Goal: Transaction & Acquisition: Purchase product/service

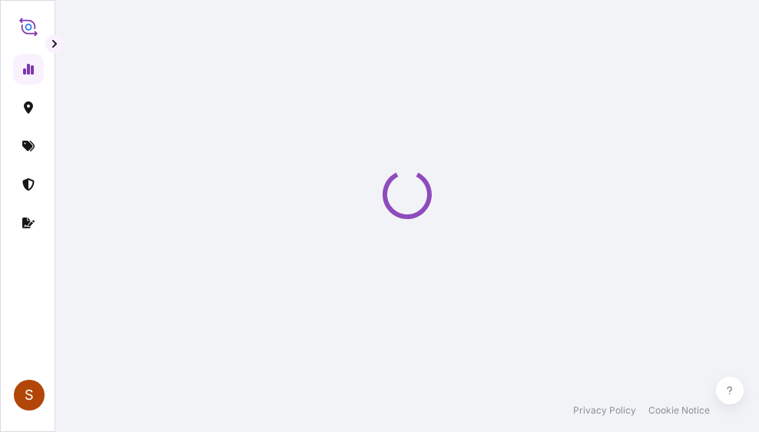
select select "2025"
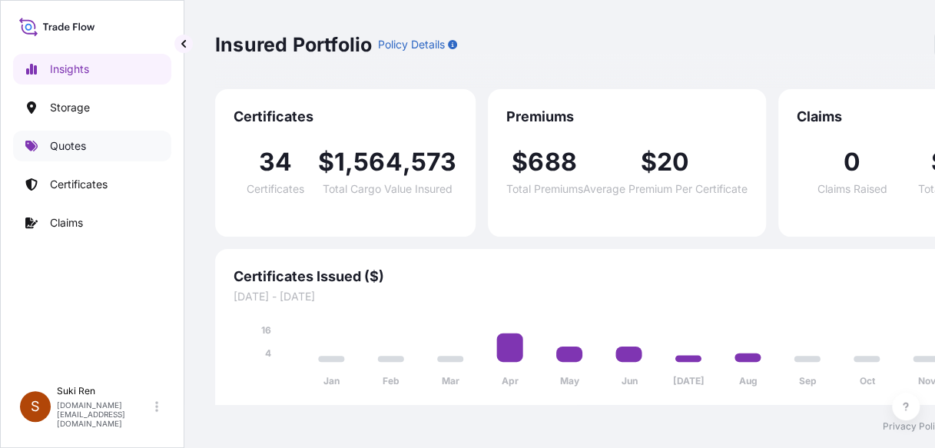
click at [75, 148] on p "Quotes" at bounding box center [68, 145] width 36 height 15
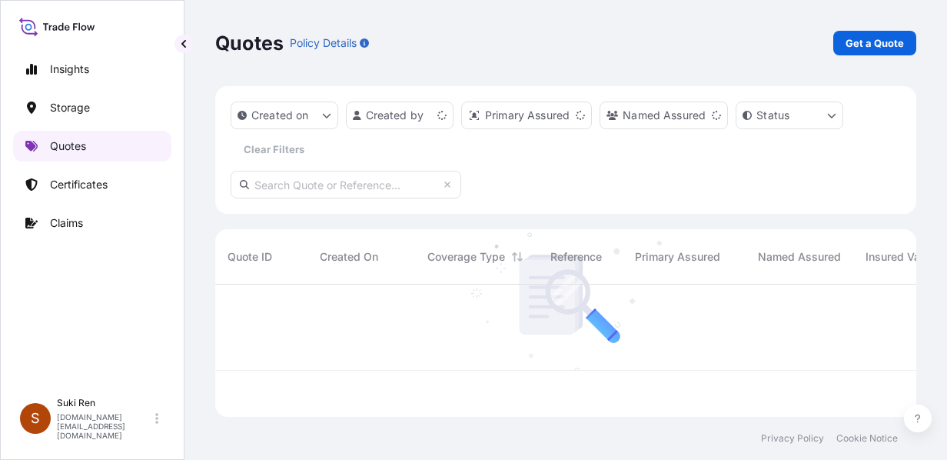
scroll to position [129, 689]
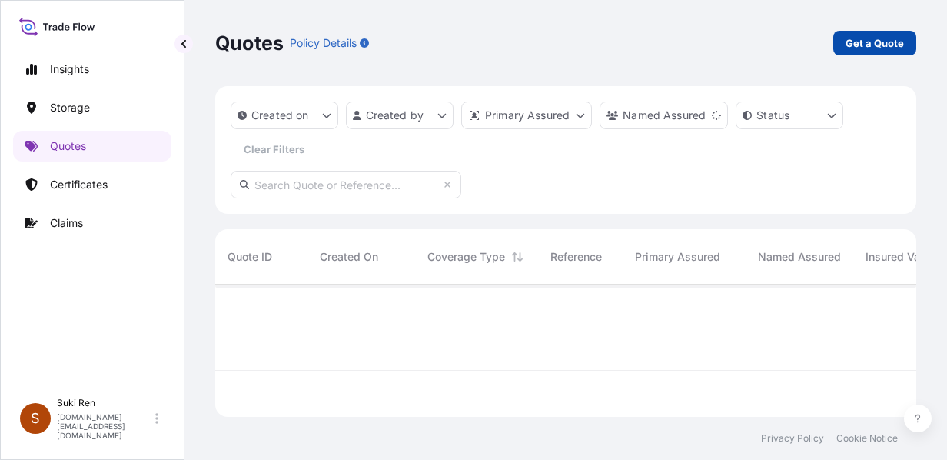
click at [759, 40] on p "Get a Quote" at bounding box center [874, 42] width 58 height 15
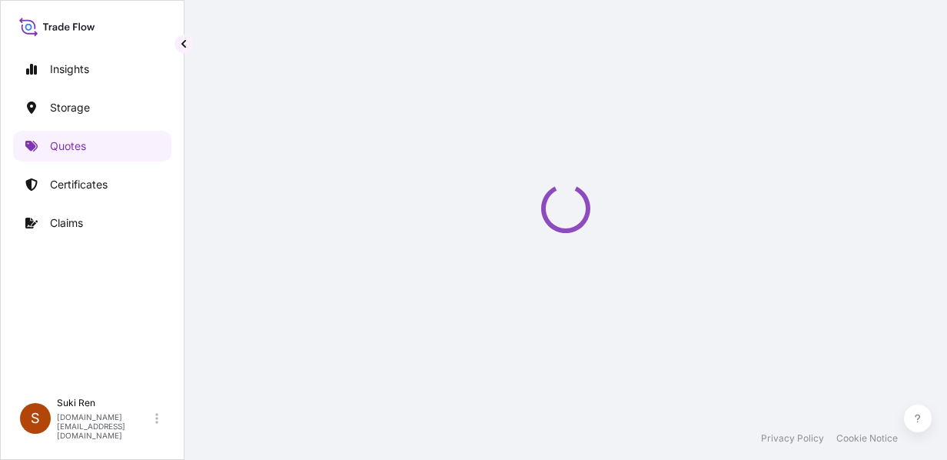
select select "Water"
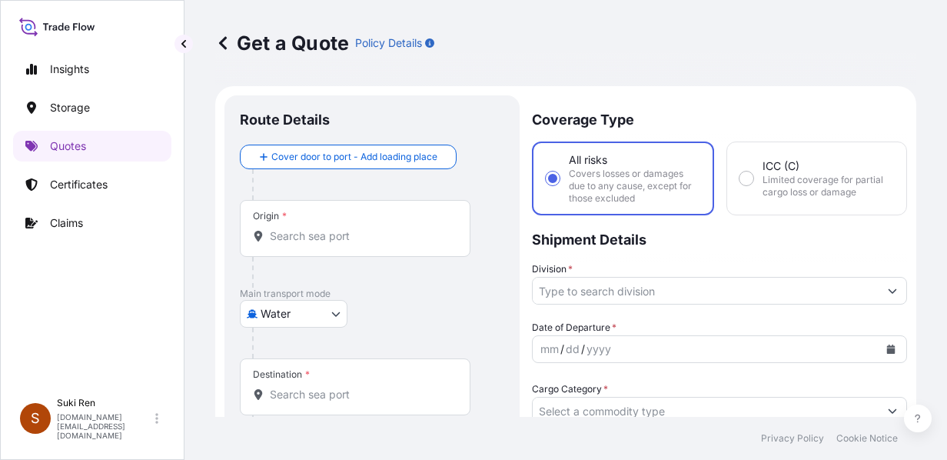
scroll to position [25, 0]
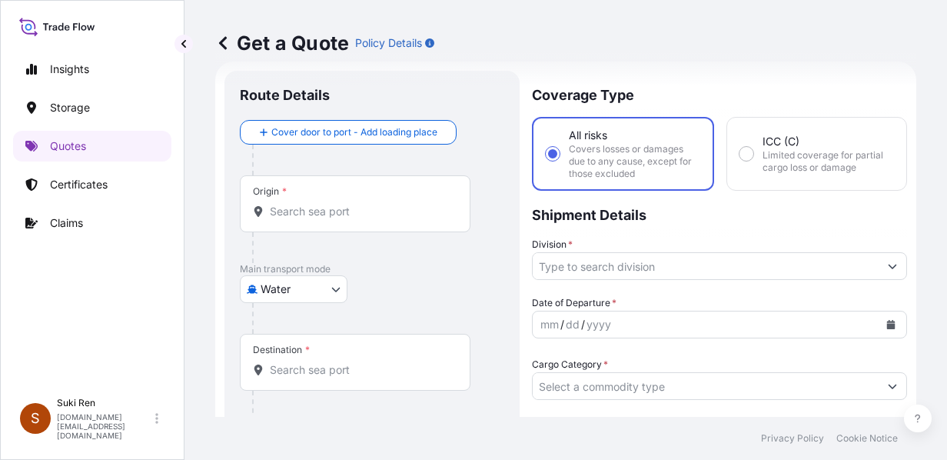
click at [293, 209] on input "Origin *" at bounding box center [360, 211] width 181 height 15
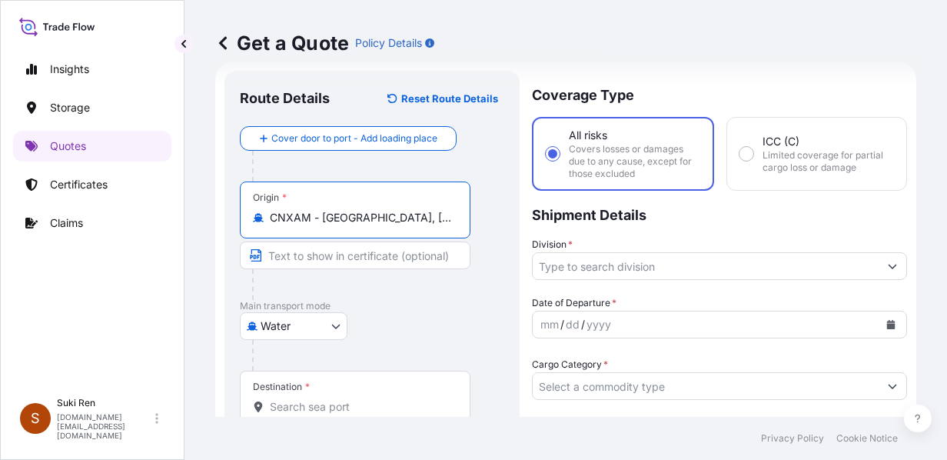
type input "CNXAM - [GEOGRAPHIC_DATA], [GEOGRAPHIC_DATA]"
click at [332, 324] on body "0 options available. 7 options available. Insights Storage Quotes Certificates …" at bounding box center [473, 230] width 947 height 460
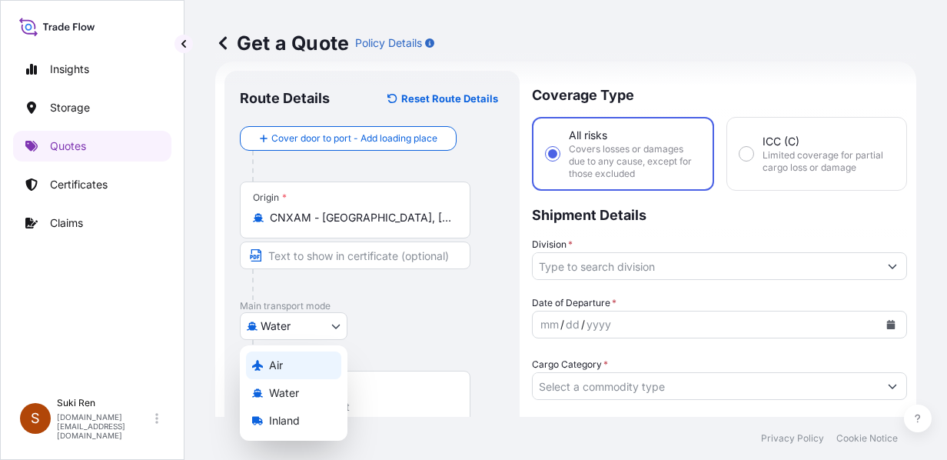
click at [306, 363] on div "Air" at bounding box center [293, 365] width 95 height 28
select select "Air"
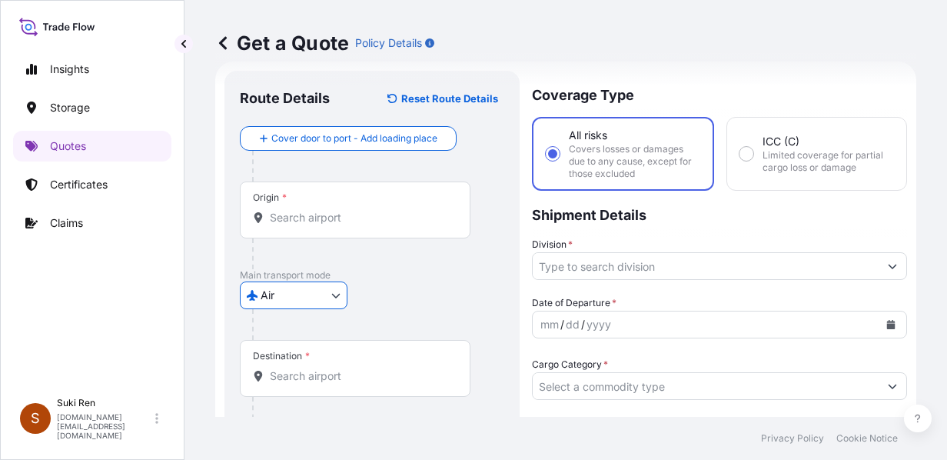
scroll to position [87, 0]
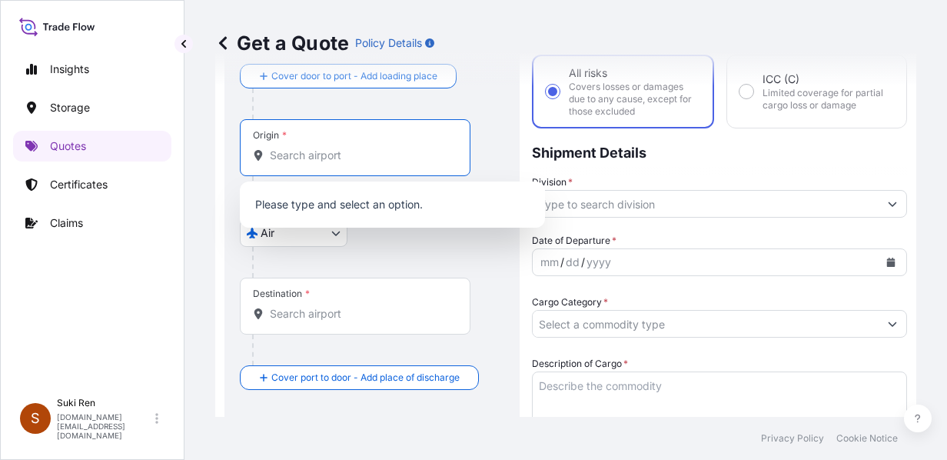
click at [298, 159] on input "Origin *" at bounding box center [360, 155] width 181 height 15
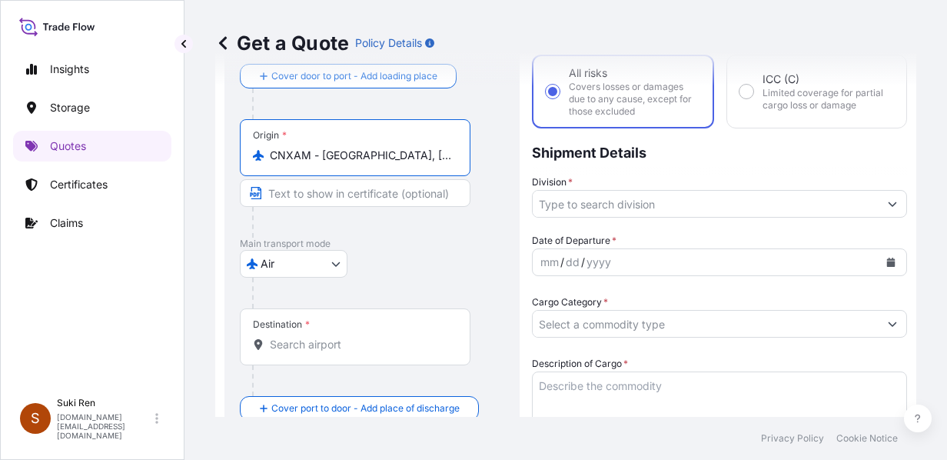
type input "CNXAM - [GEOGRAPHIC_DATA], [GEOGRAPHIC_DATA]"
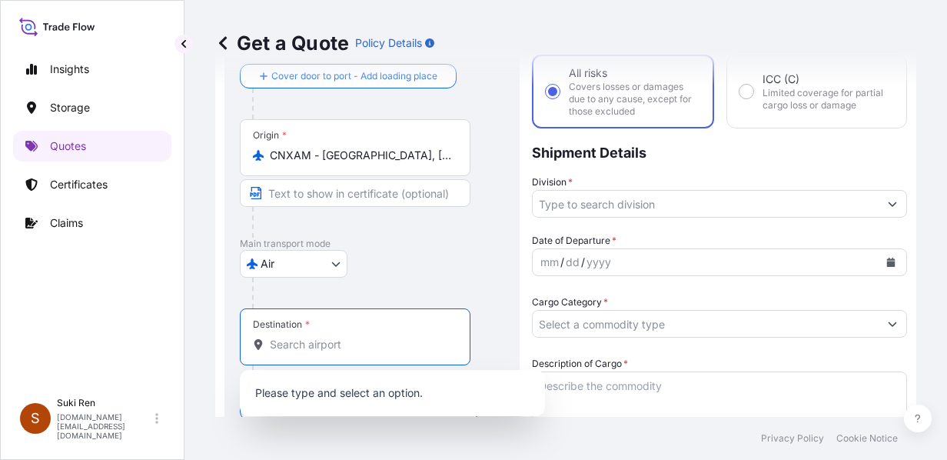
click at [305, 349] on input "Destination *" at bounding box center [360, 344] width 181 height 15
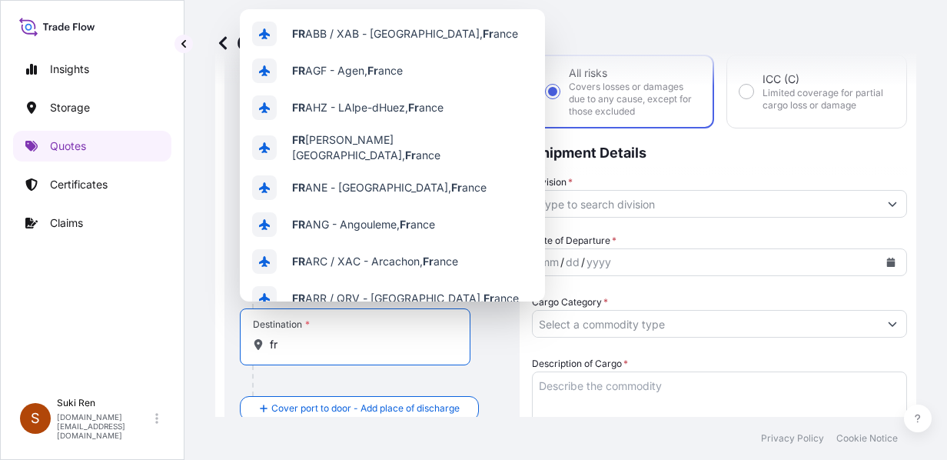
type input "f"
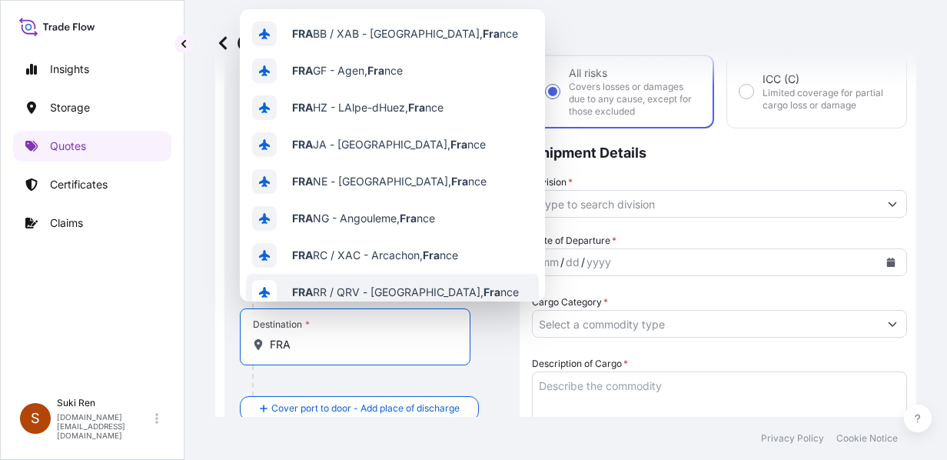
click at [271, 344] on input "FRA" at bounding box center [360, 344] width 181 height 15
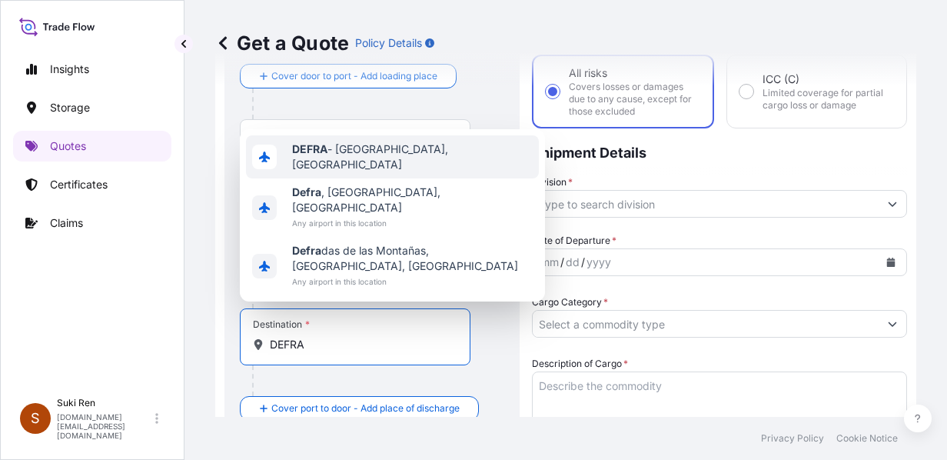
click at [390, 178] on div "DEFRA - [GEOGRAPHIC_DATA], [GEOGRAPHIC_DATA]" at bounding box center [392, 156] width 293 height 43
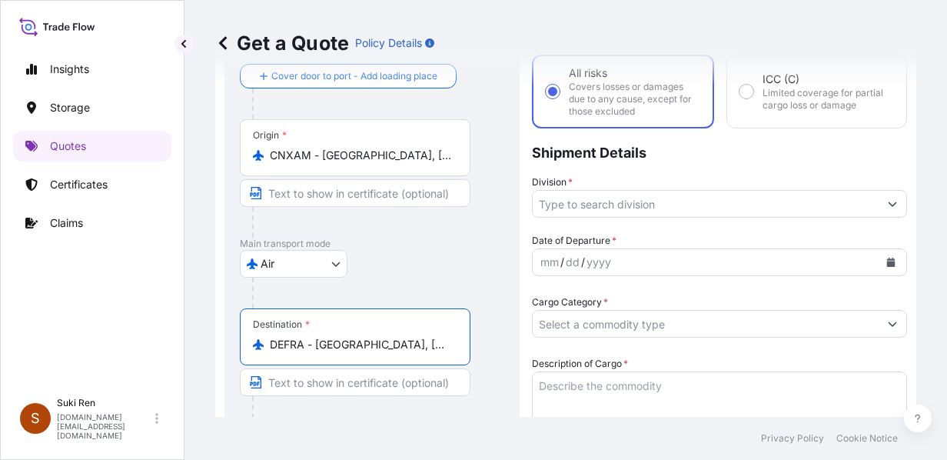
type input "DEFRA - [GEOGRAPHIC_DATA], [GEOGRAPHIC_DATA]"
click at [636, 202] on input "Division *" at bounding box center [706, 204] width 346 height 28
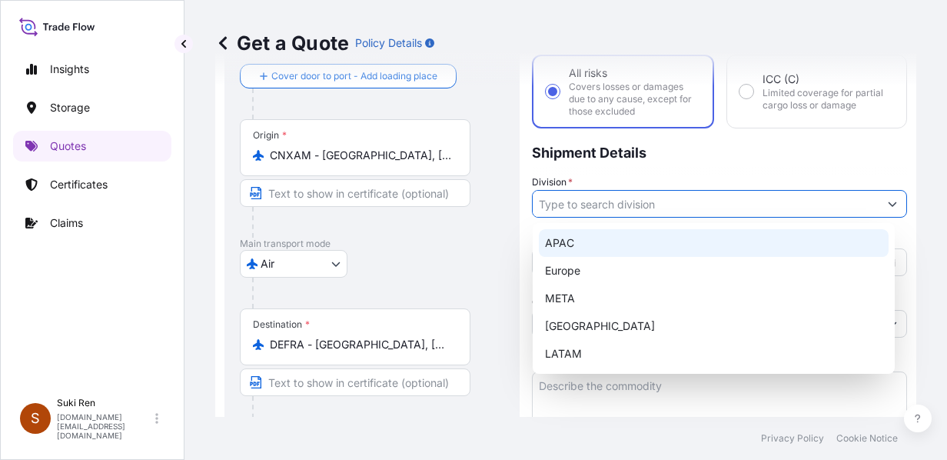
click at [594, 245] on div "APAC" at bounding box center [714, 243] width 350 height 28
type input "APAC"
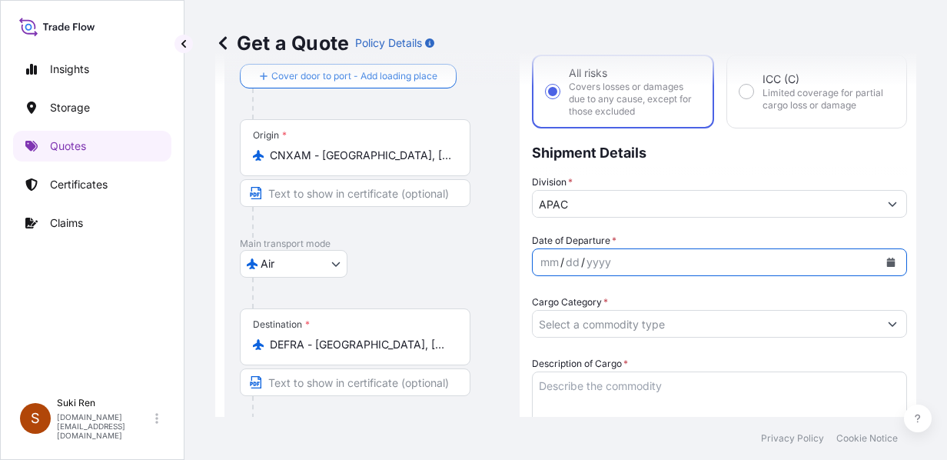
click at [759, 261] on icon "Calendar" at bounding box center [891, 261] width 8 height 9
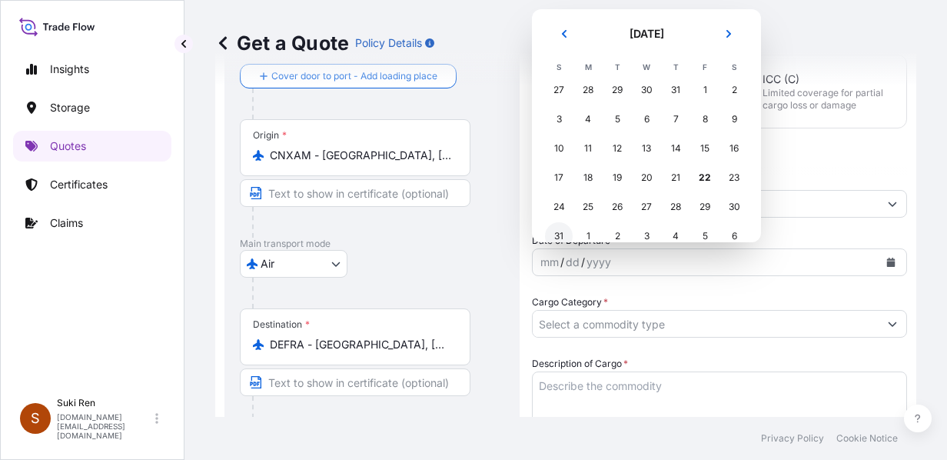
click at [559, 235] on div "31" at bounding box center [559, 236] width 28 height 28
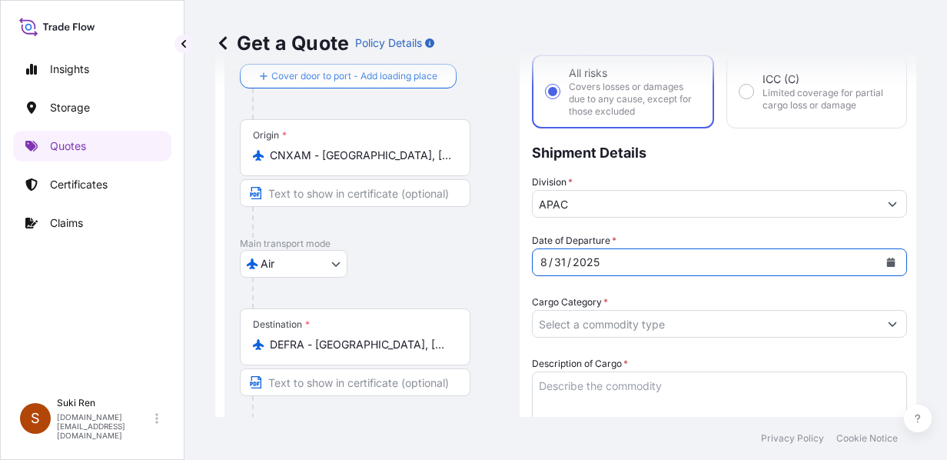
click at [618, 326] on input "Cargo Category *" at bounding box center [706, 324] width 346 height 28
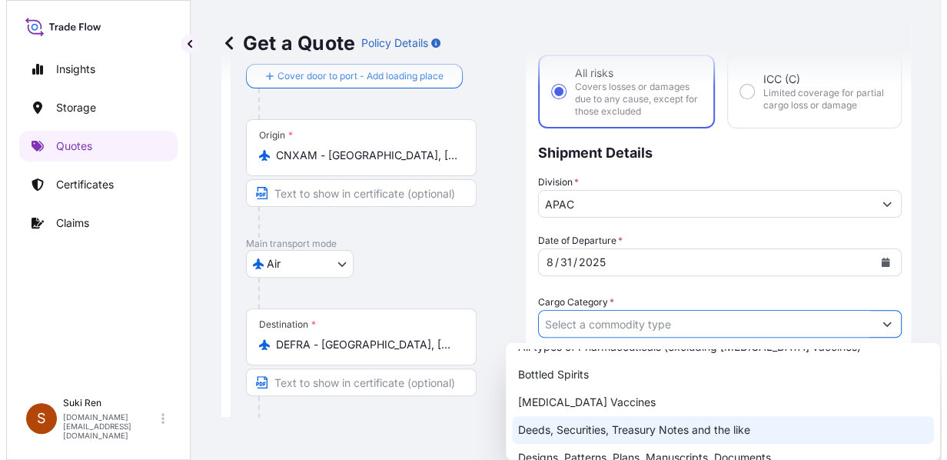
scroll to position [132, 0]
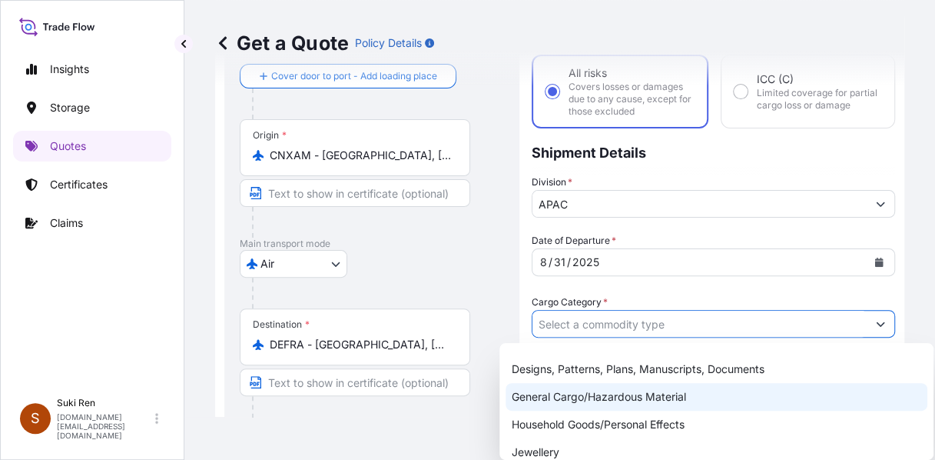
click at [632, 402] on div "General Cargo/Hazardous Material" at bounding box center [717, 397] width 422 height 28
type input "General Cargo/Hazardous Material"
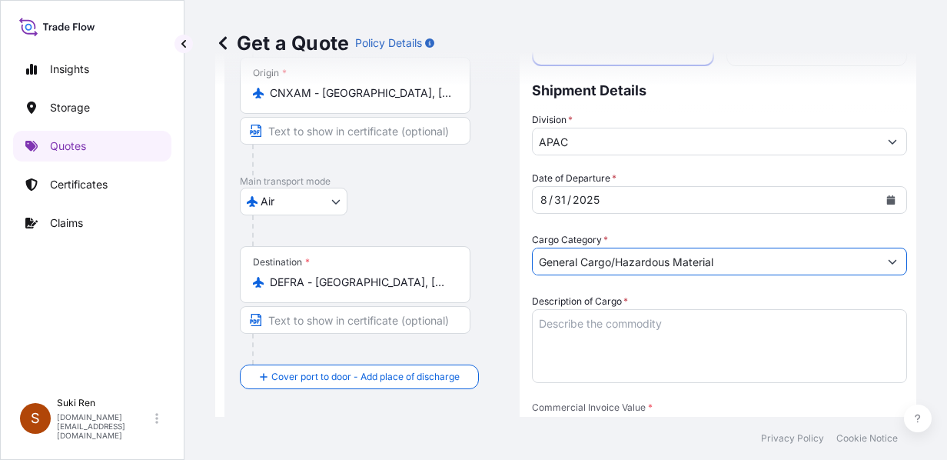
scroll to position [274, 0]
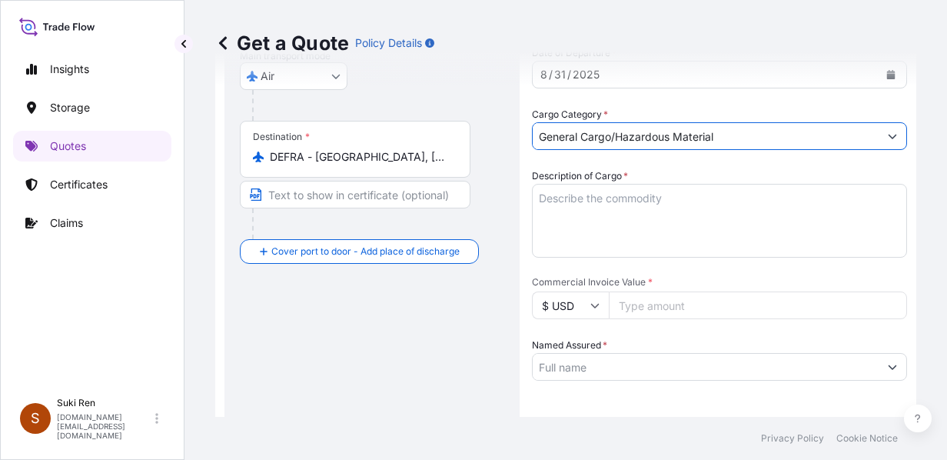
click at [587, 197] on textarea "Description of Cargo *" at bounding box center [719, 221] width 375 height 74
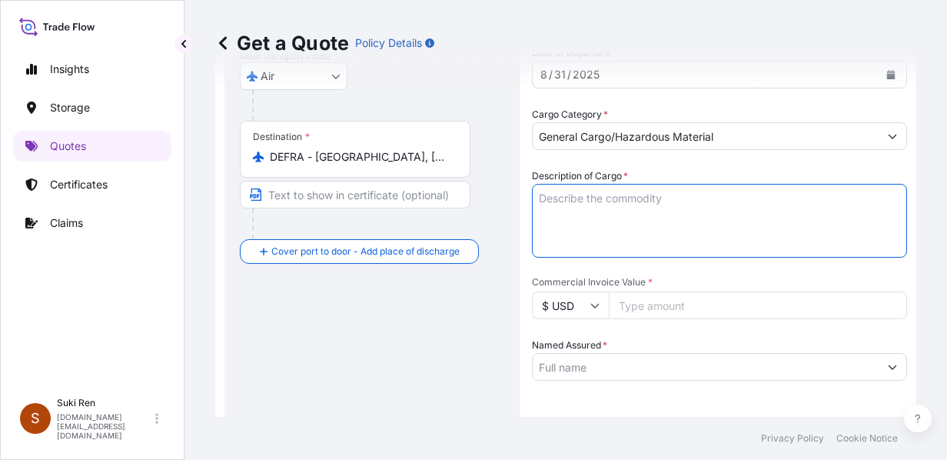
paste textarea "injection mold insert+plastic base"
click at [648, 196] on textarea "injection mold insert +plastic base" at bounding box center [719, 221] width 375 height 74
type textarea "injection mold insert + plastic base"
click at [576, 304] on input "$ USD" at bounding box center [570, 305] width 77 height 28
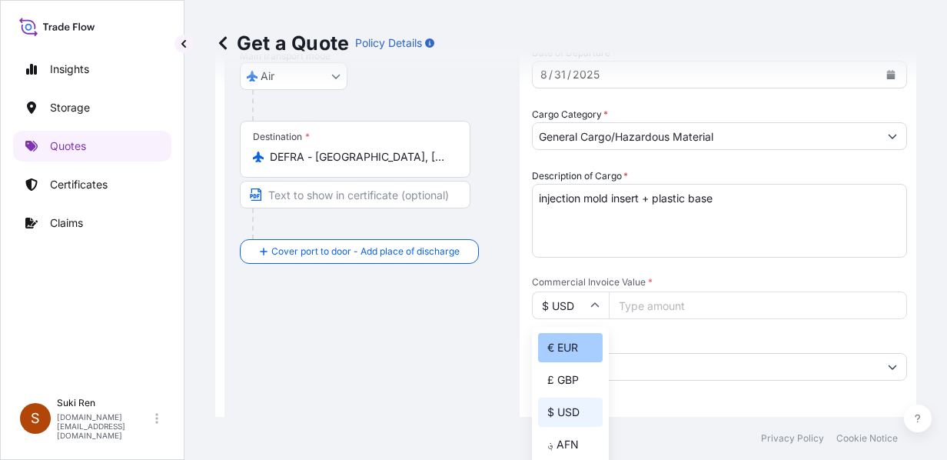
click at [575, 347] on div "€ EUR" at bounding box center [570, 347] width 65 height 29
type input "€ EUR"
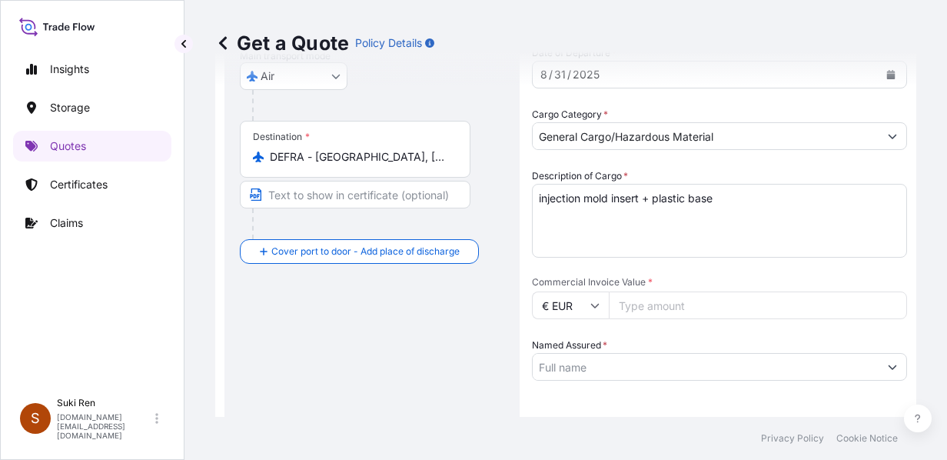
click at [679, 304] on input "Commercial Invoice Value *" at bounding box center [758, 305] width 298 height 28
type input "19210"
click at [582, 357] on input "Named Assured *" at bounding box center [706, 367] width 346 height 28
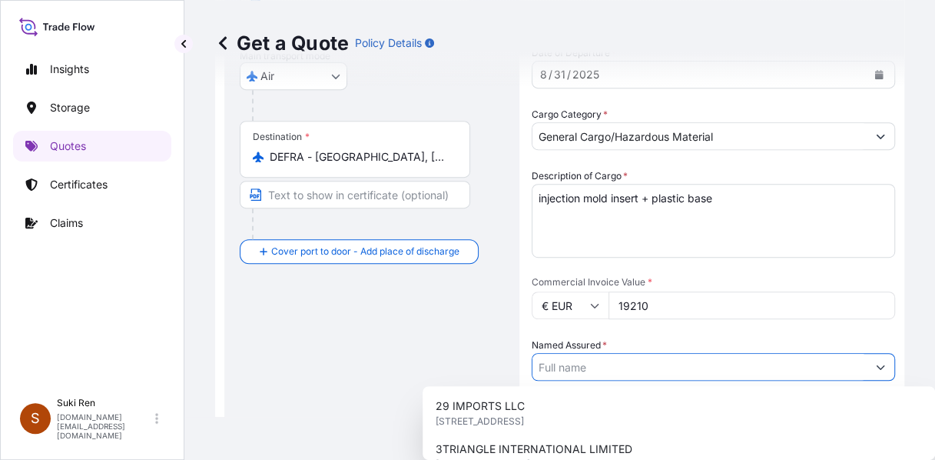
paste input "XIAMEN GLOCALTEC TRADING CO.,L TD"
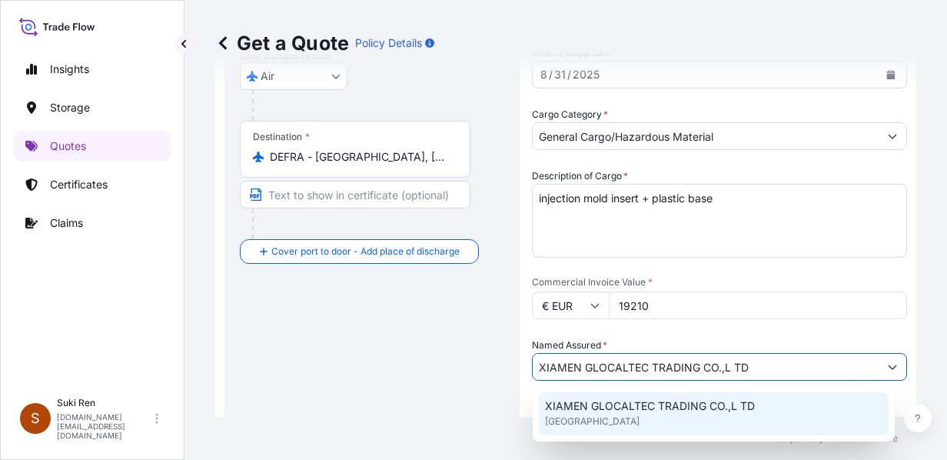
click at [689, 416] on div "XIAMEN GLOCALTEC TRADING CO.,L [GEOGRAPHIC_DATA]" at bounding box center [714, 413] width 350 height 43
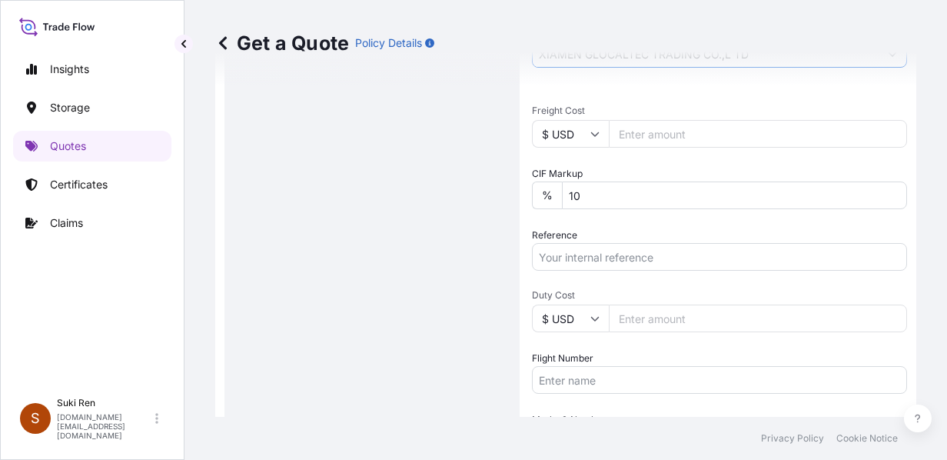
scroll to position [462, 0]
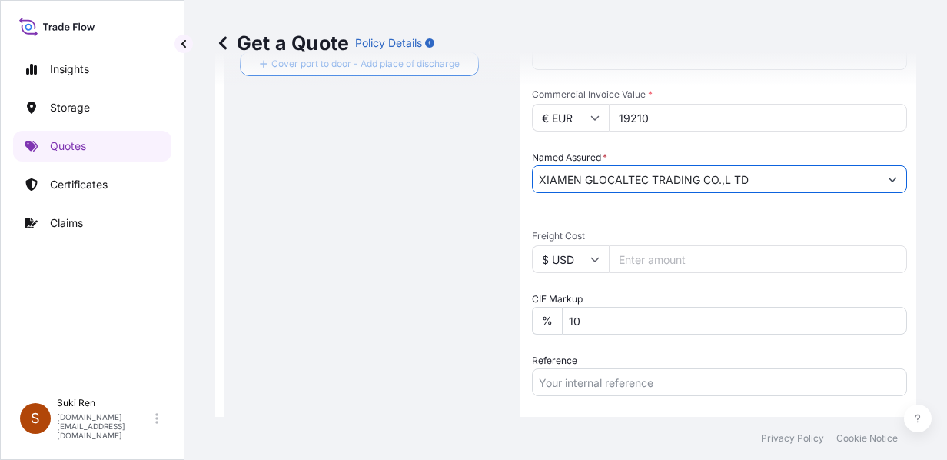
type input "XIAMEN GLOCALTEC TRADING CO.,L TD"
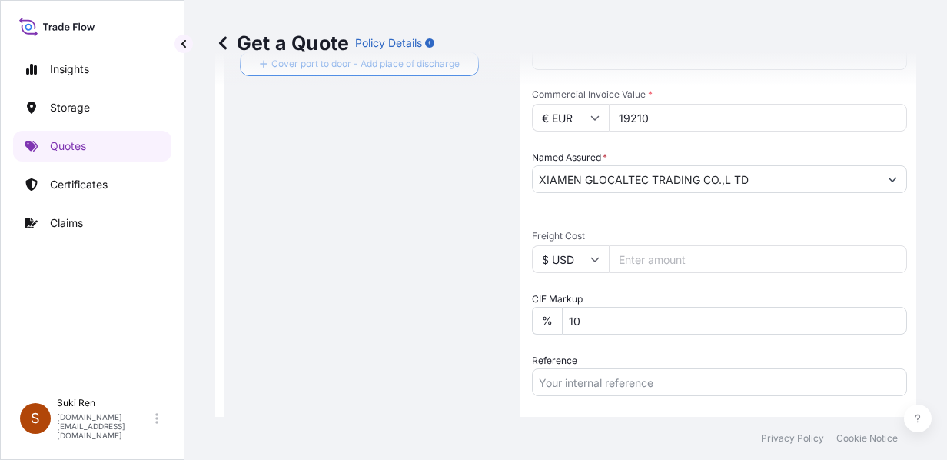
click at [594, 257] on icon at bounding box center [594, 258] width 9 height 9
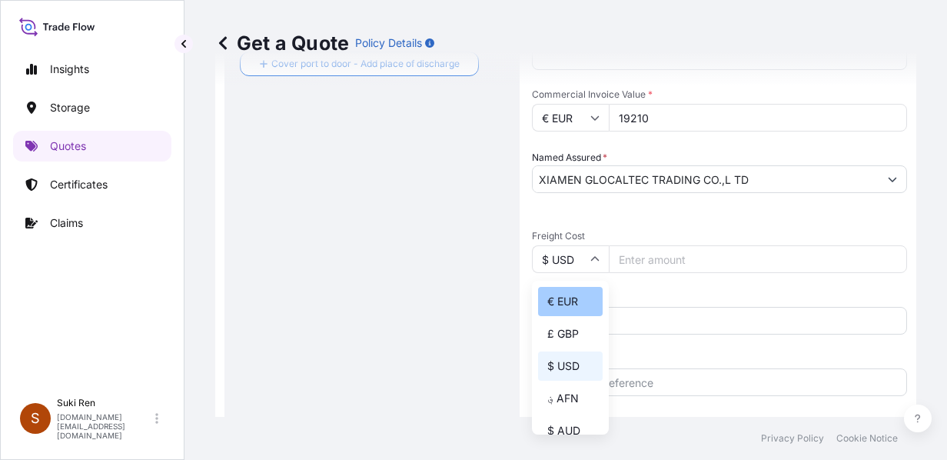
click at [571, 301] on div "€ EUR" at bounding box center [570, 301] width 65 height 29
type input "€ EUR"
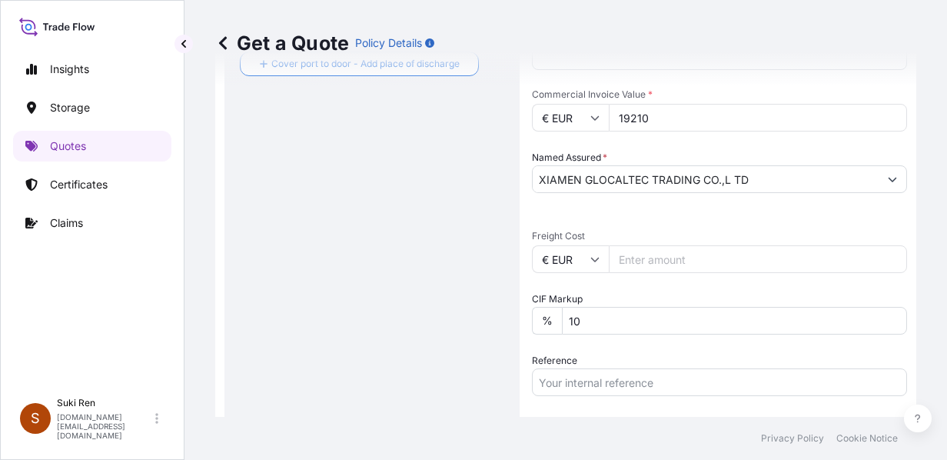
click at [639, 251] on input "Freight Cost" at bounding box center [758, 259] width 298 height 28
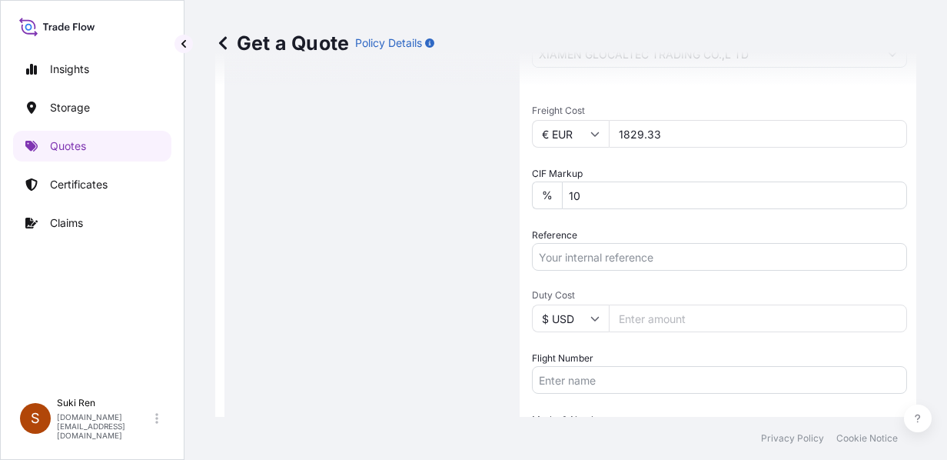
type input "1829.33"
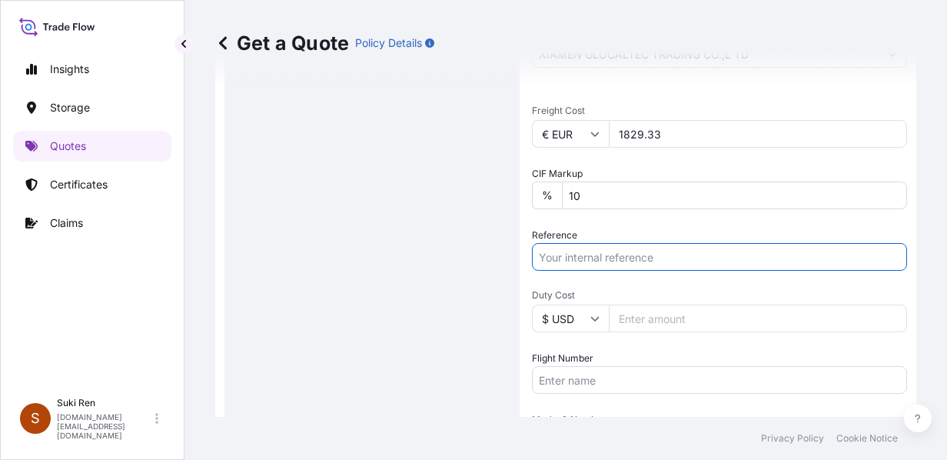
click at [593, 255] on input "Reference" at bounding box center [719, 257] width 375 height 28
type input "c"
type input "C"
paste input "CXMSE0037333"
drag, startPoint x: 485, startPoint y: 249, endPoint x: 389, endPoint y: 250, distance: 96.1
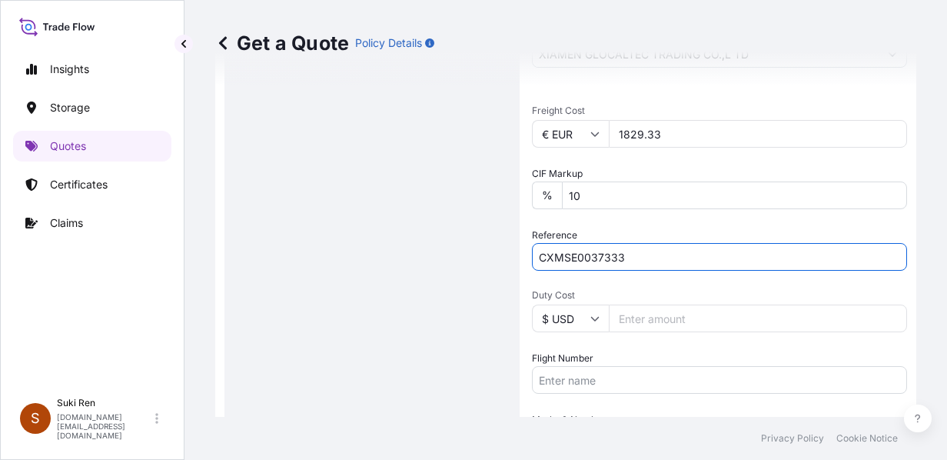
click at [387, 246] on form "Route Details Reset Route Details Cover door to port - Add loading place Place …" at bounding box center [565, 39] width 701 height 1080
paste input "IOT25179‐J02689"
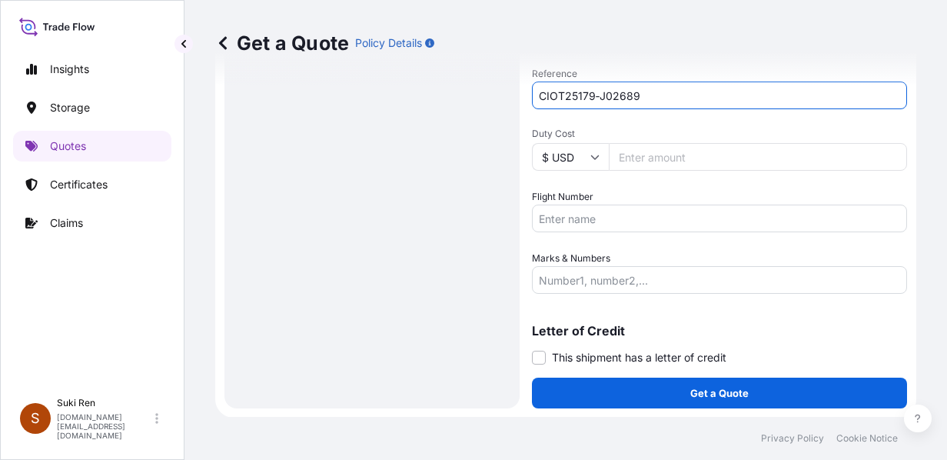
type input "CIOT25179‐J02689"
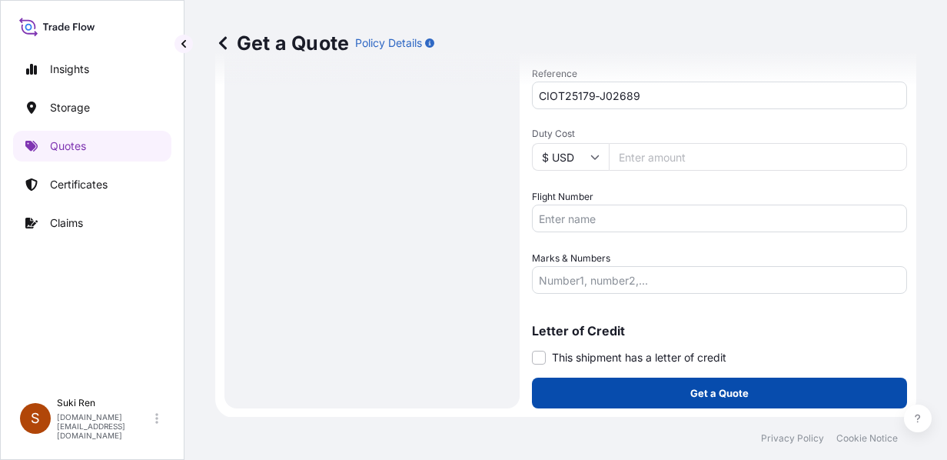
click at [658, 395] on button "Get a Quote" at bounding box center [719, 392] width 375 height 31
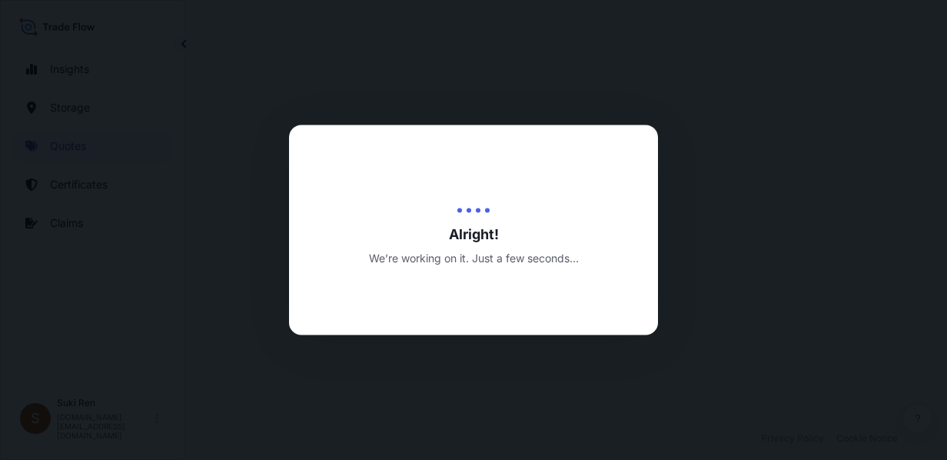
select select "Air"
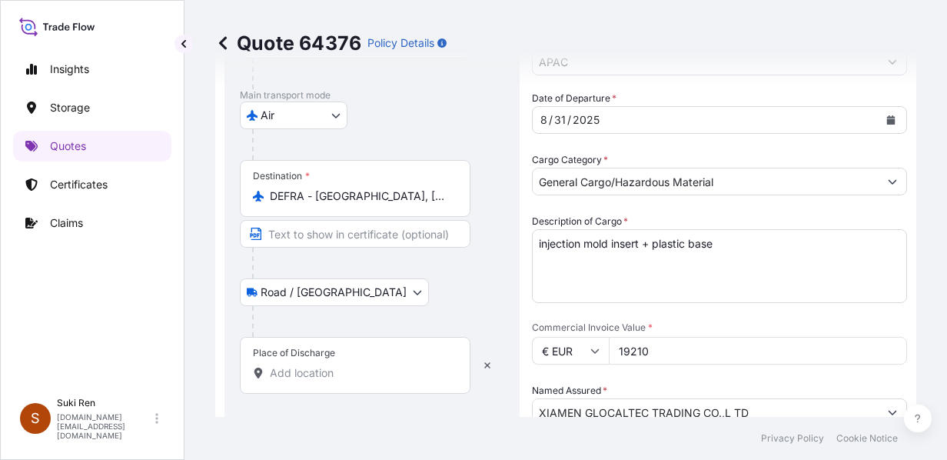
scroll to position [354, 0]
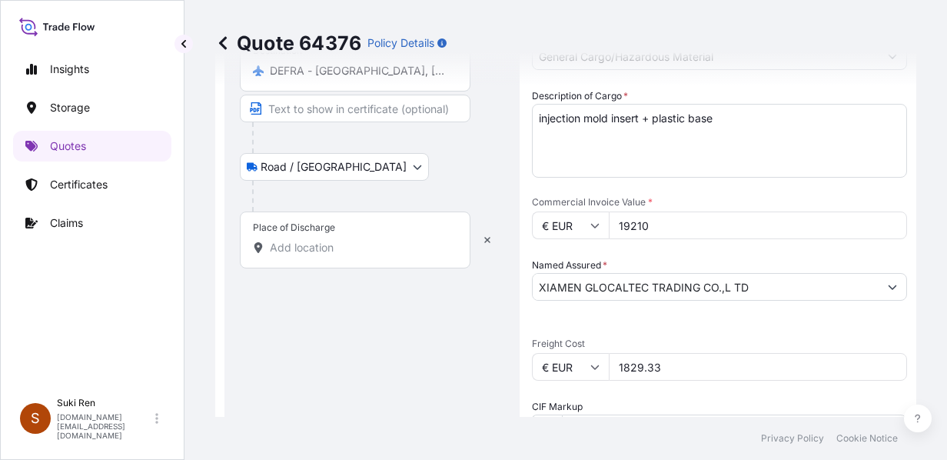
click at [291, 247] on input "Place of Discharge" at bounding box center [360, 247] width 181 height 15
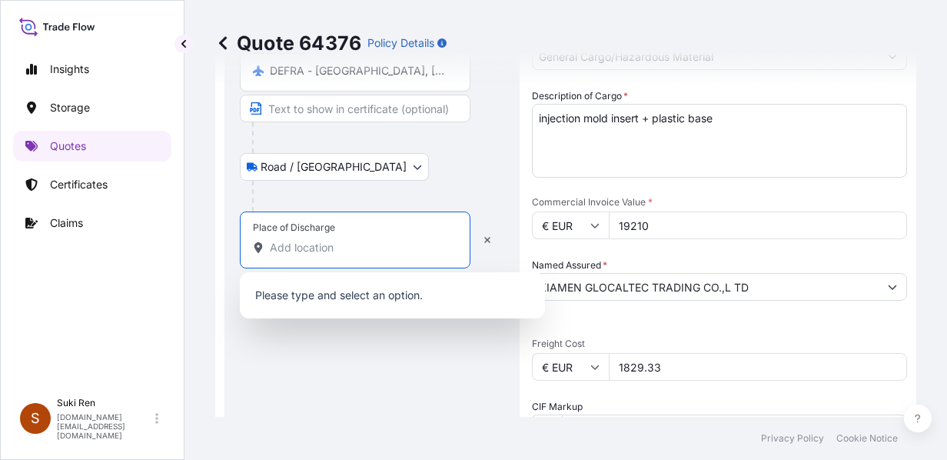
paste input "Schierschnitz"
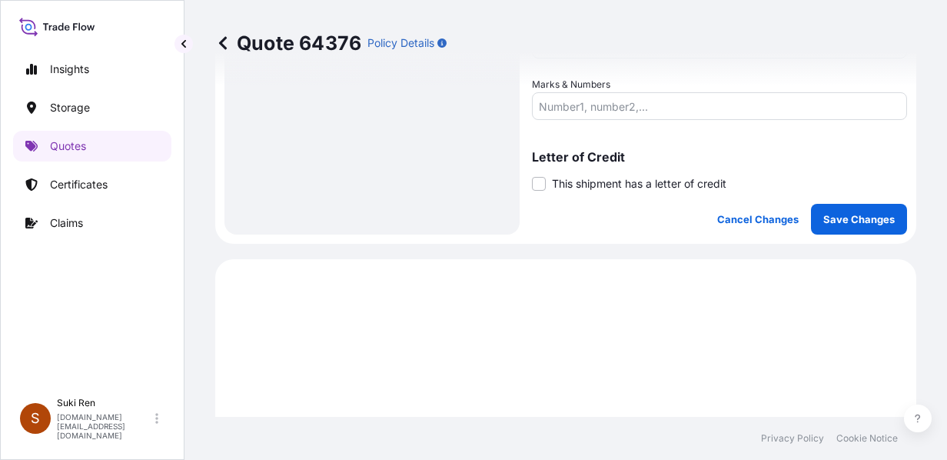
scroll to position [985, 0]
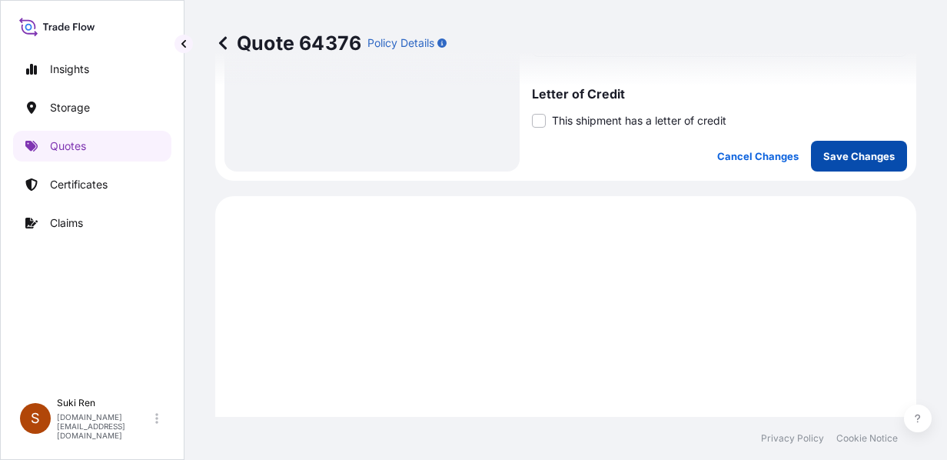
type input "Föritztal-Schierschnitz, [GEOGRAPHIC_DATA]"
click at [759, 157] on p "Save Changes" at bounding box center [858, 155] width 71 height 15
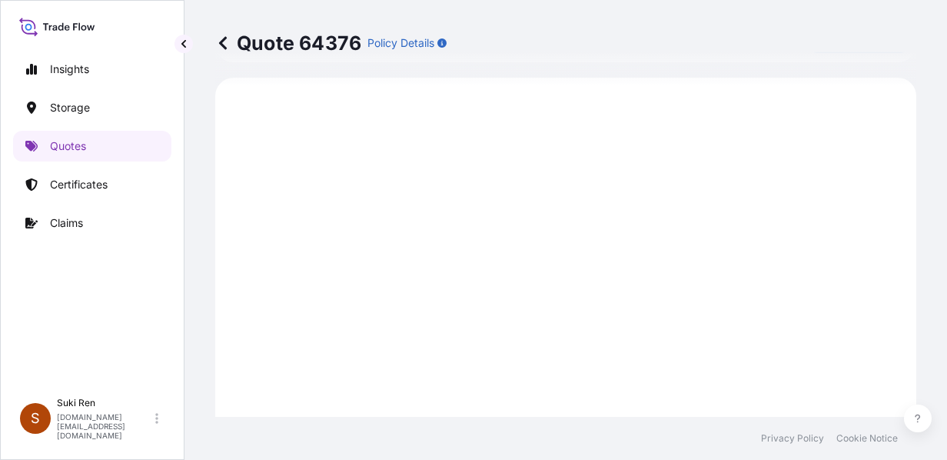
select select "Air"
select select "Road / [GEOGRAPHIC_DATA]"
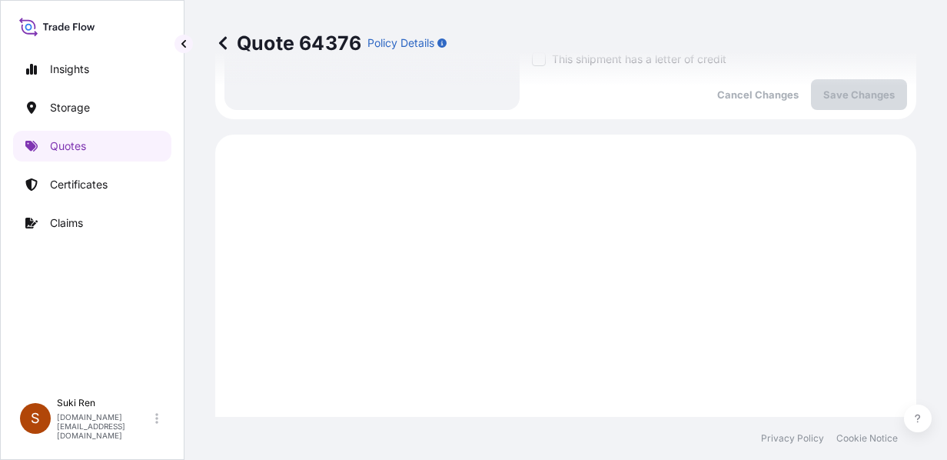
scroll to position [735, 0]
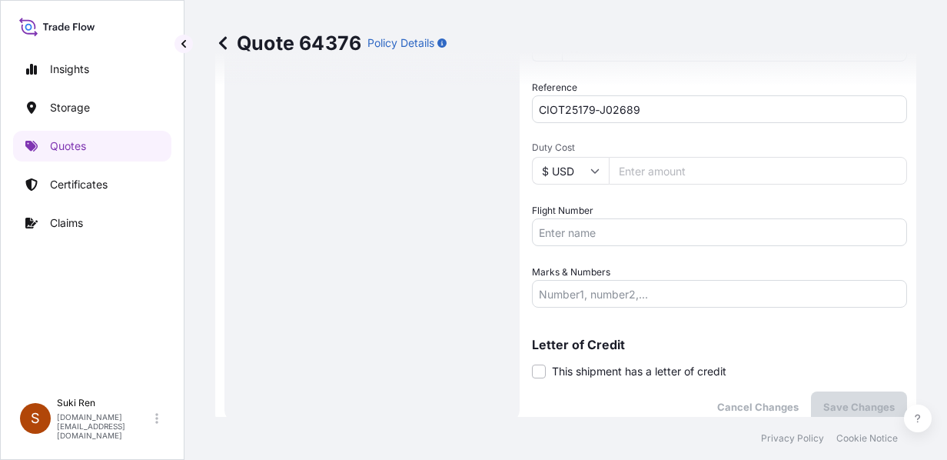
click at [554, 238] on input "Flight Number" at bounding box center [719, 232] width 375 height 28
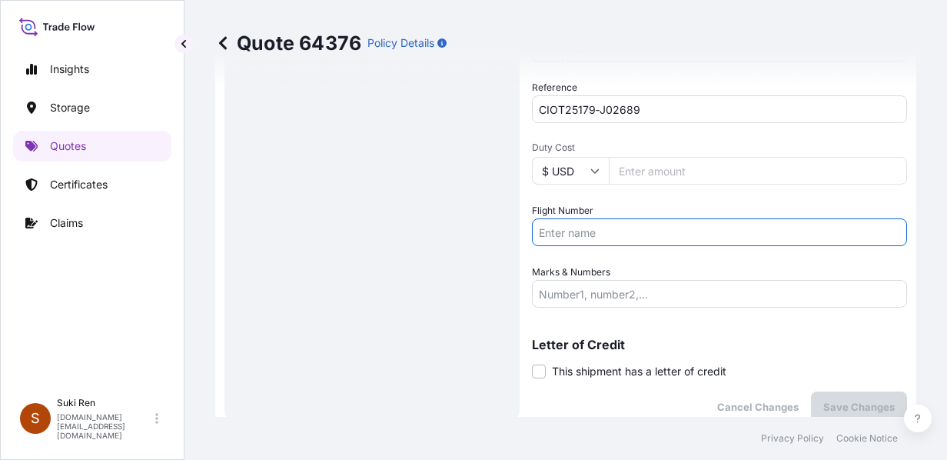
click at [597, 291] on input "Marks & Numbers" at bounding box center [719, 294] width 375 height 28
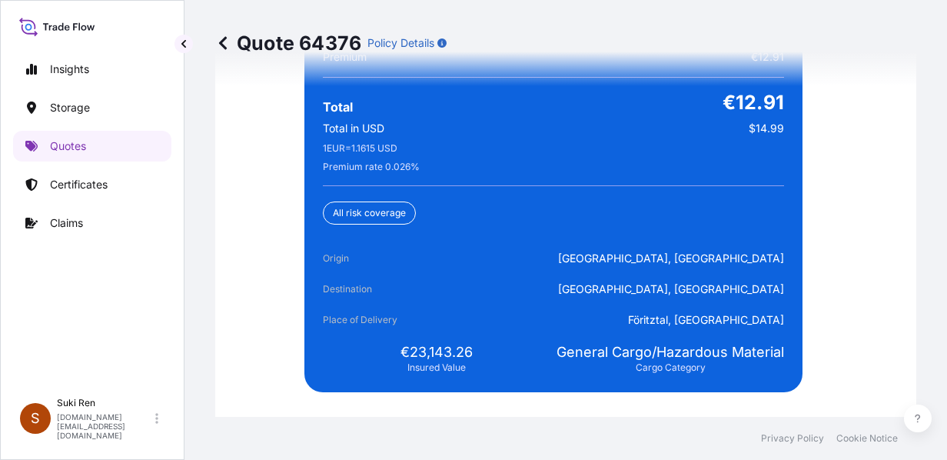
scroll to position [3983, 0]
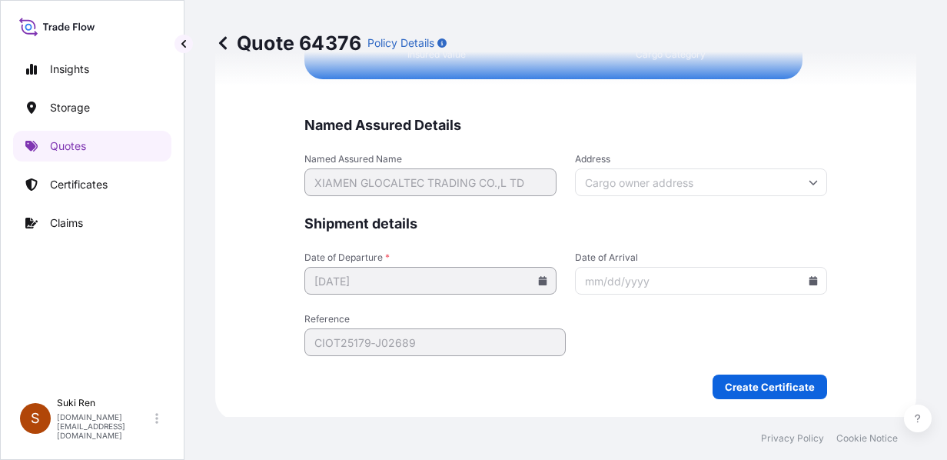
click at [539, 278] on icon at bounding box center [543, 280] width 8 height 9
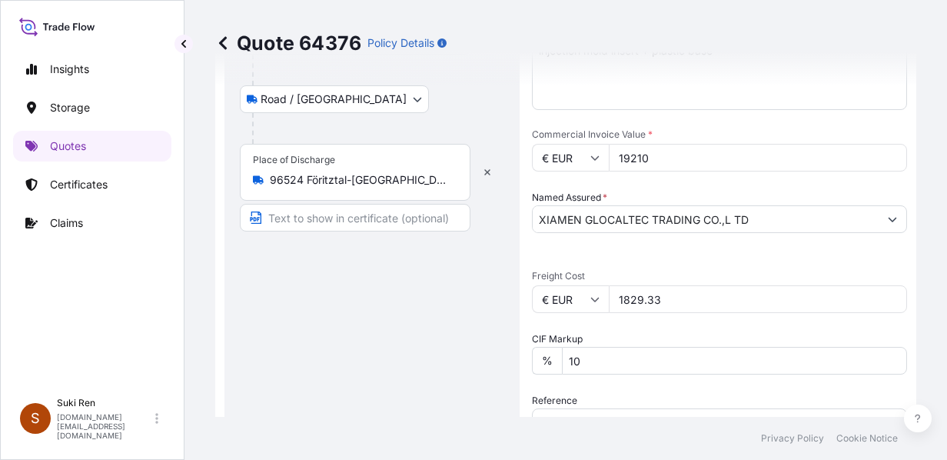
scroll to position [234, 0]
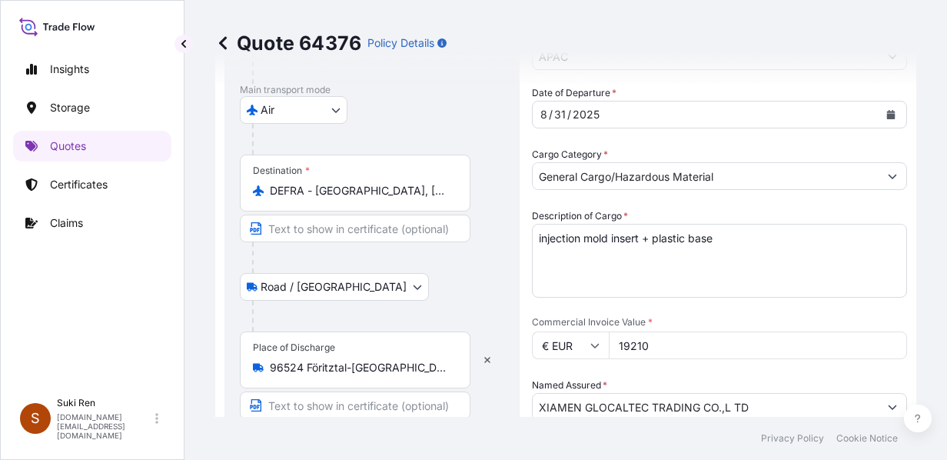
click at [759, 111] on icon "Calendar" at bounding box center [891, 114] width 8 height 9
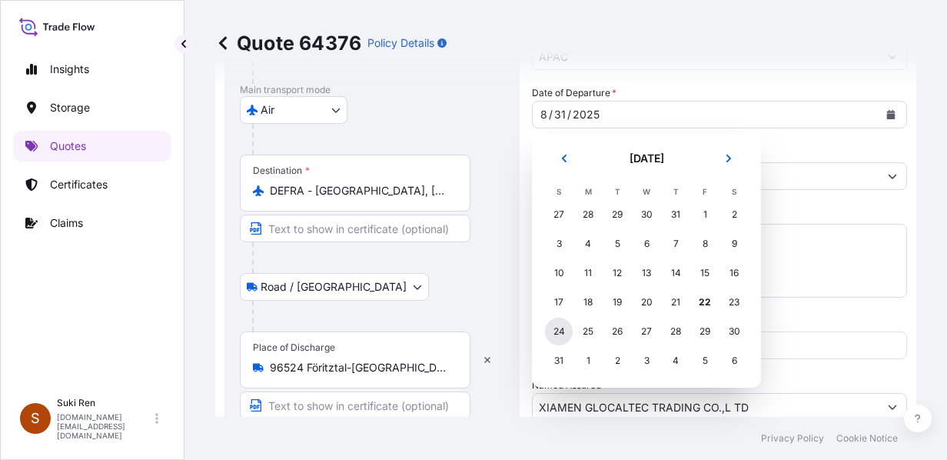
click at [559, 332] on div "24" at bounding box center [559, 331] width 28 height 28
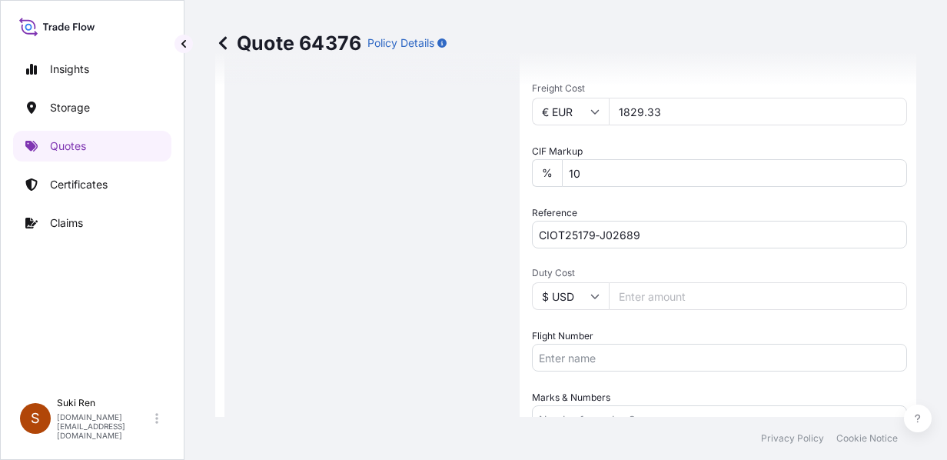
scroll to position [735, 0]
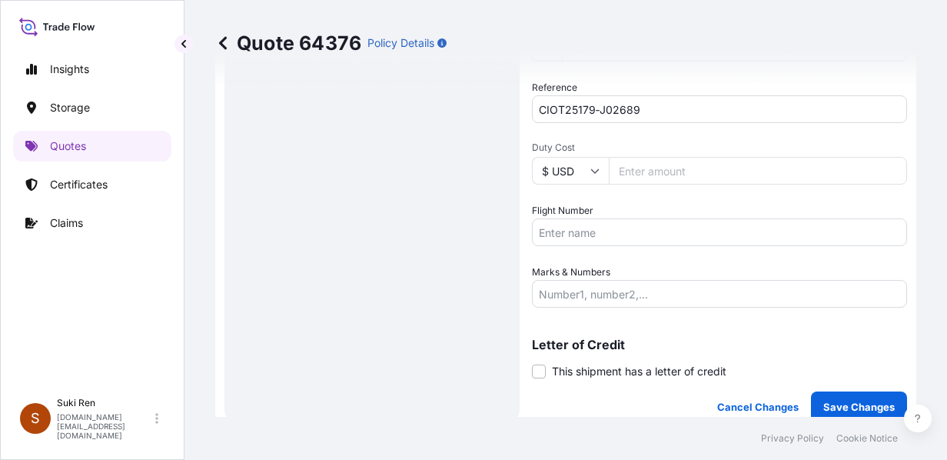
click at [630, 296] on input "Marks & Numbers" at bounding box center [719, 294] width 375 height 28
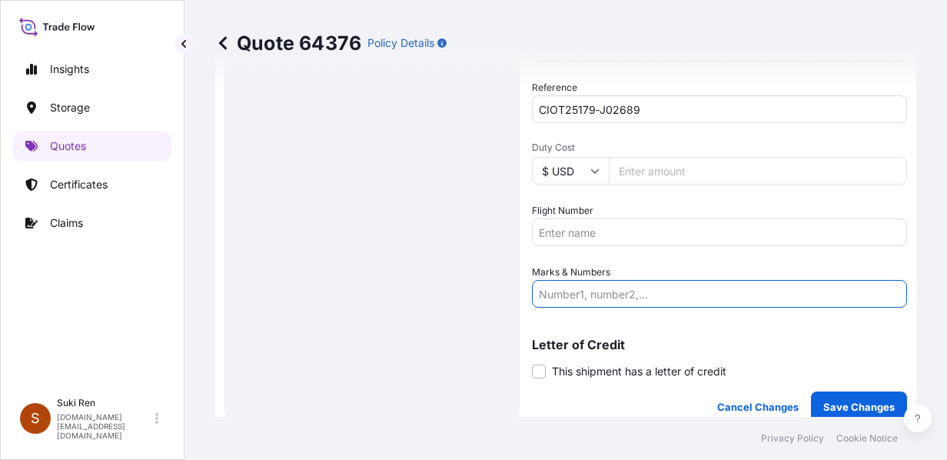
paste input "Schierschnitz"
type input "Schierschnitz"
drag, startPoint x: 633, startPoint y: 294, endPoint x: 398, endPoint y: 274, distance: 235.9
paste input "HAWB#CXMAE0002087 172-01363213"
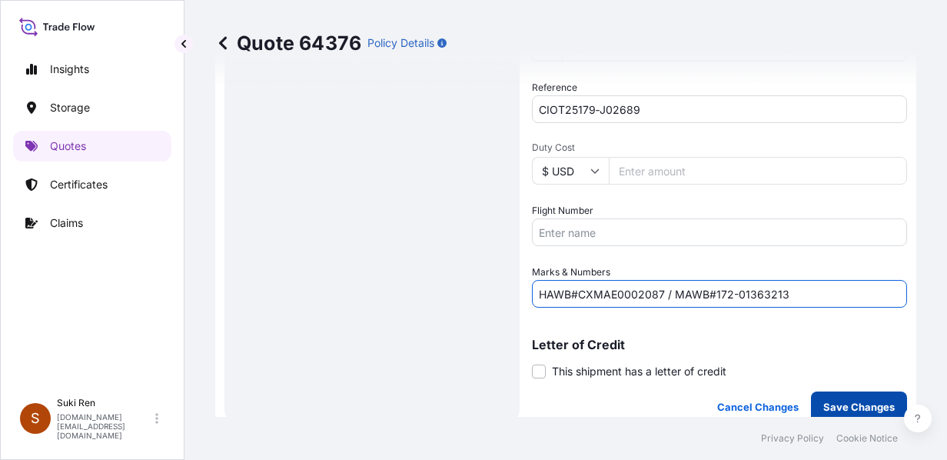
type input "HAWB#CXMAE0002087 / MAWB#172-01363213"
click at [759, 400] on p "Save Changes" at bounding box center [858, 406] width 71 height 15
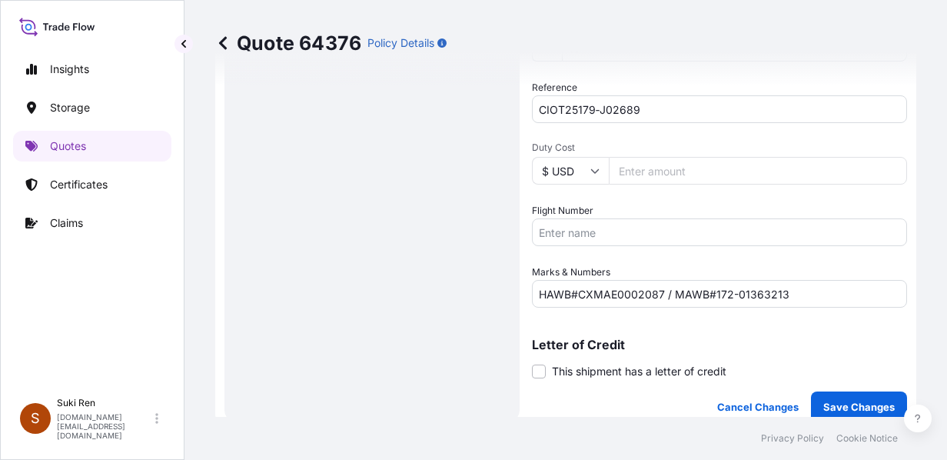
scroll to position [1104, 0]
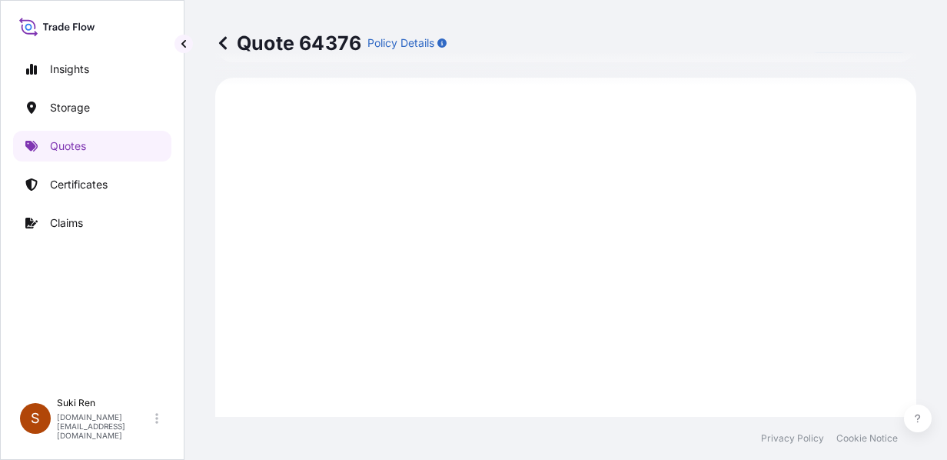
select select "Air"
select select "Road / [GEOGRAPHIC_DATA]"
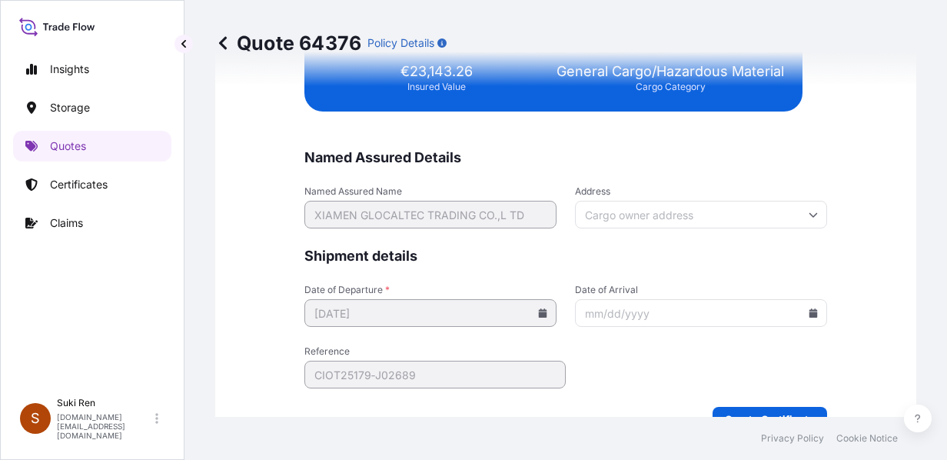
scroll to position [3983, 0]
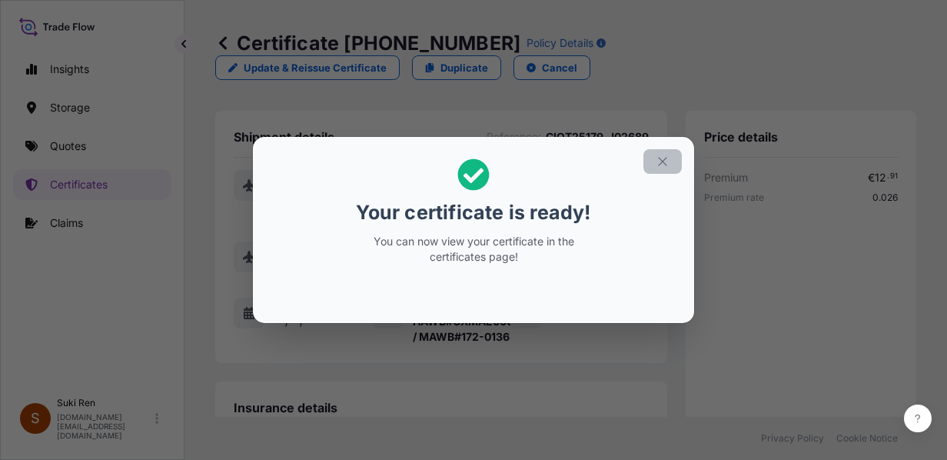
click at [666, 164] on icon "button" at bounding box center [662, 161] width 8 height 8
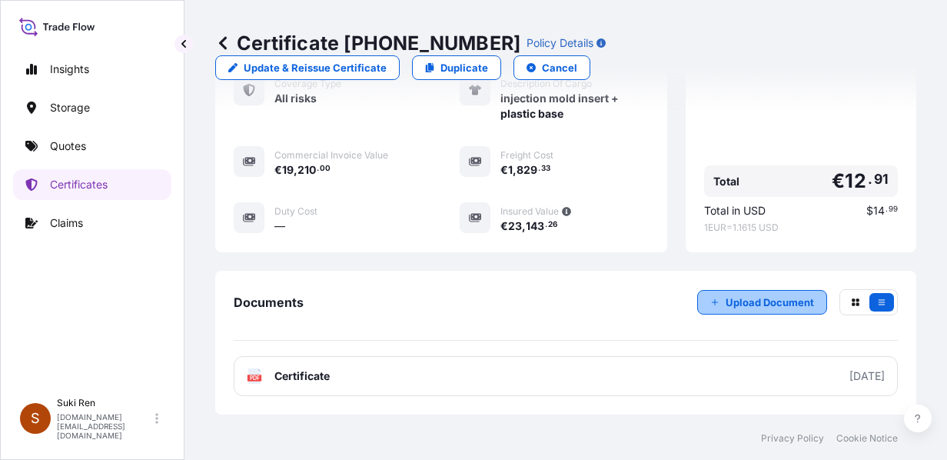
scroll to position [527, 0]
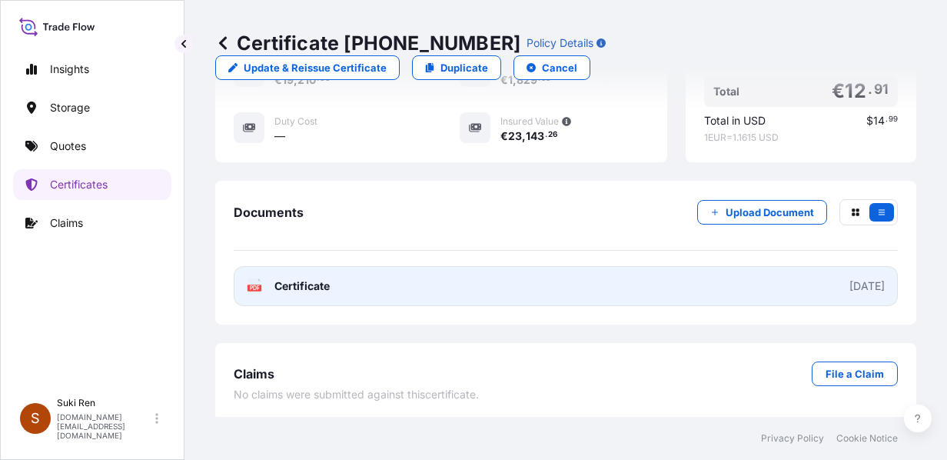
click at [759, 278] on div "[DATE]" at bounding box center [866, 285] width 35 height 15
